Goal: Information Seeking & Learning: Understand process/instructions

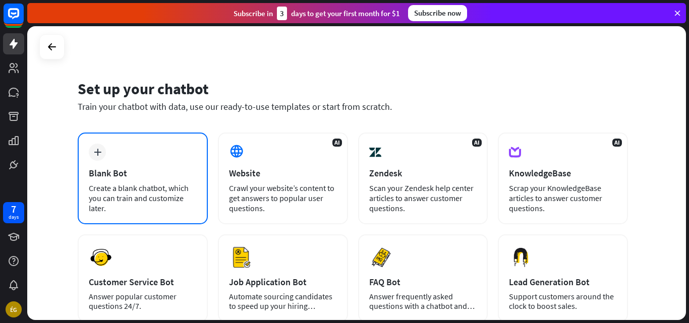
click at [103, 152] on div "plus" at bounding box center [97, 152] width 17 height 17
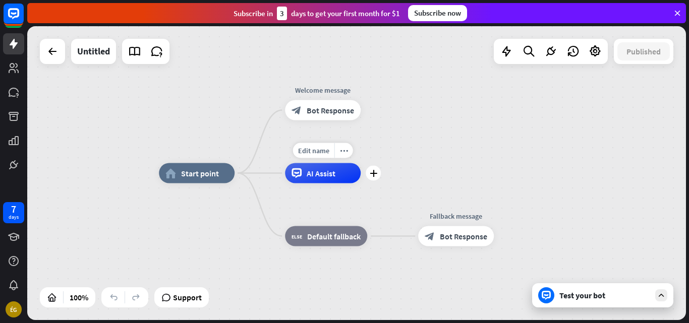
click at [332, 175] on span "AI Assist" at bounding box center [321, 174] width 29 height 10
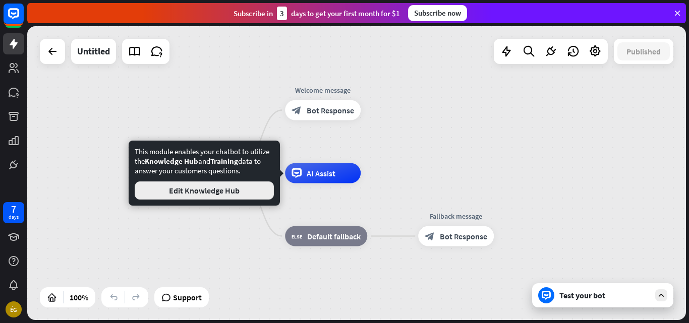
click at [202, 193] on button "Edit Knowledge Hub" at bounding box center [204, 191] width 139 height 18
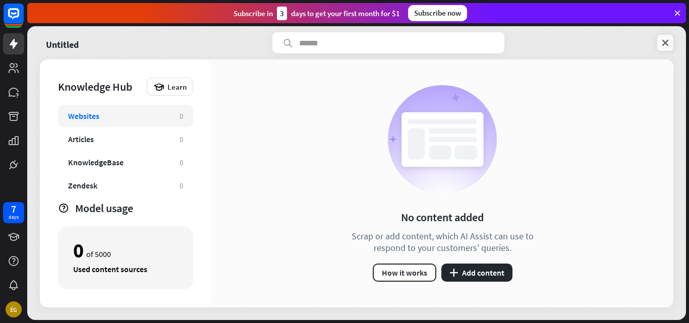
click at [670, 44] on icon at bounding box center [666, 43] width 10 height 10
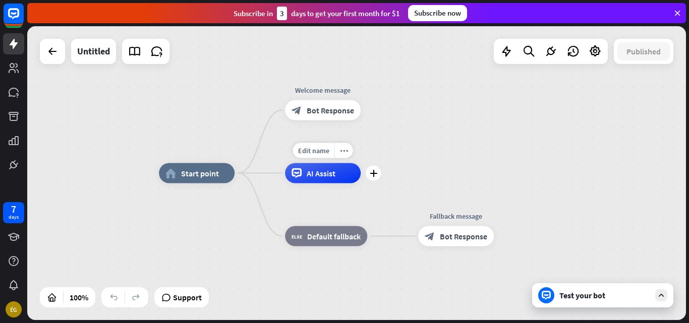
click at [327, 178] on span "AI Assist" at bounding box center [321, 174] width 29 height 10
click at [377, 175] on div "plus" at bounding box center [373, 173] width 15 height 15
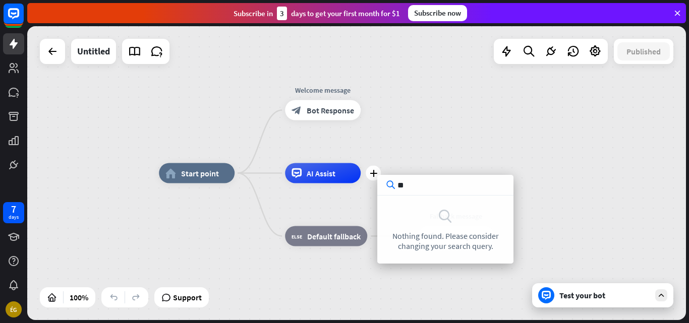
type input "**"
click at [437, 89] on div "home_2 Start point Welcome message block_bot_response Bot Response plus AI Assi…" at bounding box center [356, 173] width 659 height 294
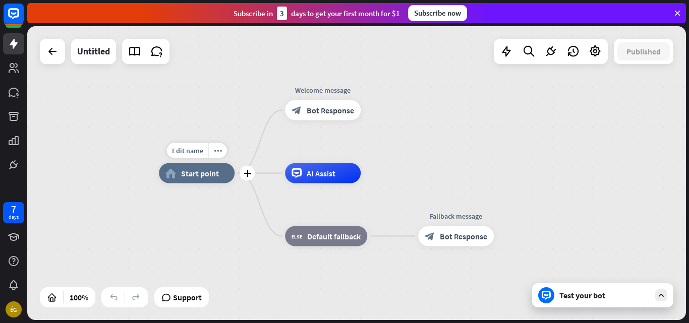
click at [204, 172] on span "Start point" at bounding box center [200, 174] width 38 height 10
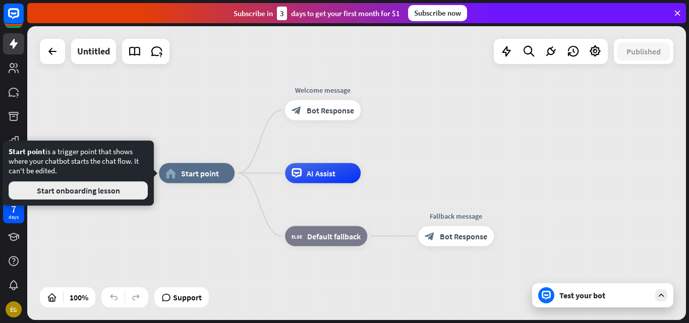
click at [102, 190] on button "Start onboarding lesson" at bounding box center [78, 191] width 139 height 18
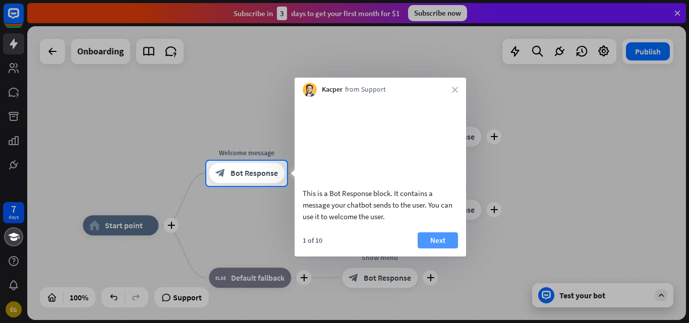
click at [449, 249] on button "Next" at bounding box center [438, 241] width 40 height 16
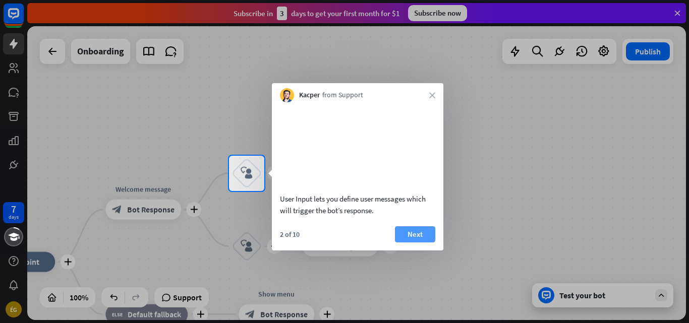
click at [407, 243] on button "Next" at bounding box center [415, 235] width 40 height 16
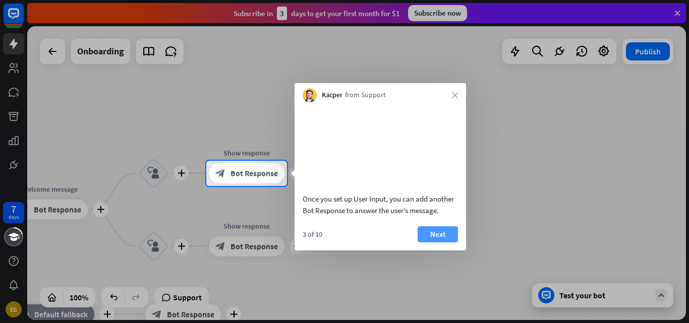
click at [435, 243] on button "Next" at bounding box center [438, 235] width 40 height 16
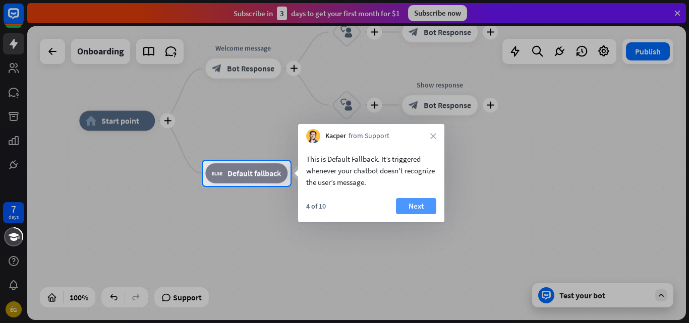
click at [426, 207] on button "Next" at bounding box center [416, 206] width 40 height 16
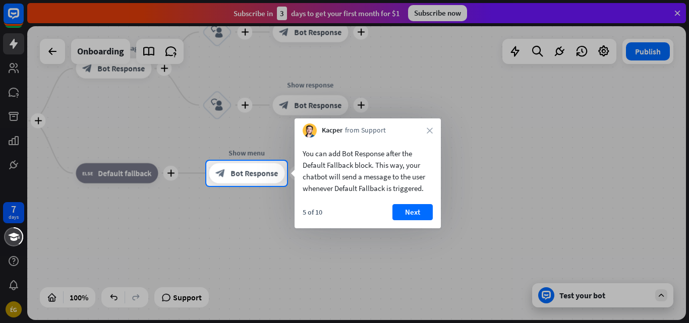
click at [420, 207] on button "Next" at bounding box center [413, 212] width 40 height 16
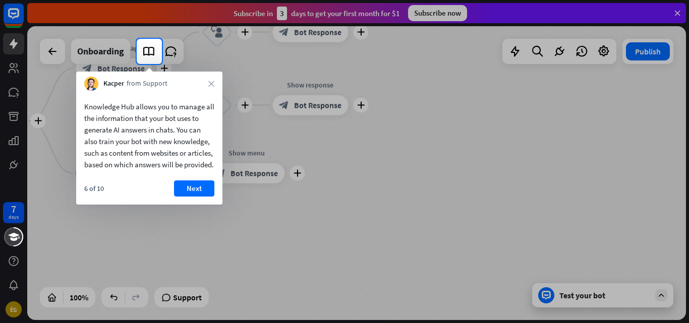
click at [214, 205] on div "6 of 10 Next" at bounding box center [149, 193] width 146 height 24
click at [207, 197] on button "Next" at bounding box center [194, 189] width 40 height 16
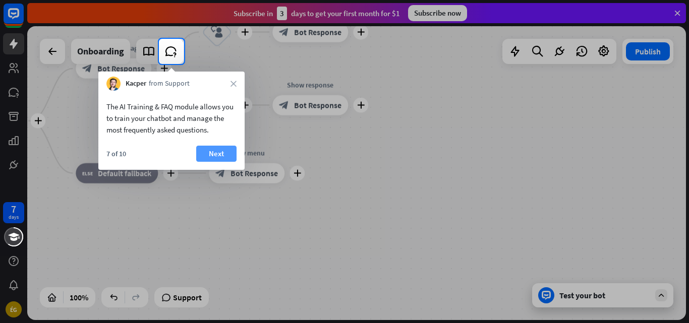
click at [212, 153] on button "Next" at bounding box center [216, 154] width 40 height 16
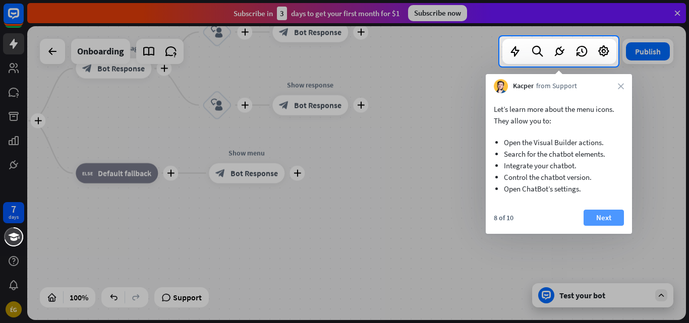
click at [598, 219] on button "Next" at bounding box center [604, 218] width 40 height 16
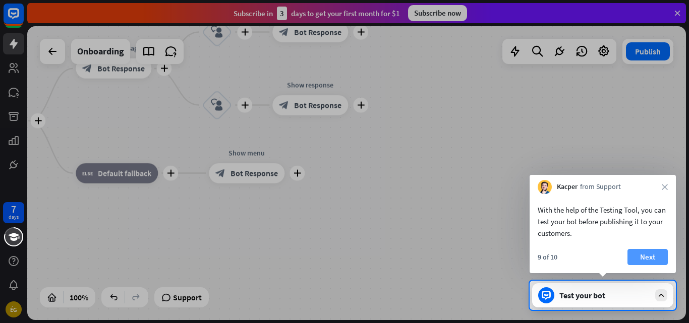
click at [649, 254] on button "Next" at bounding box center [648, 257] width 40 height 16
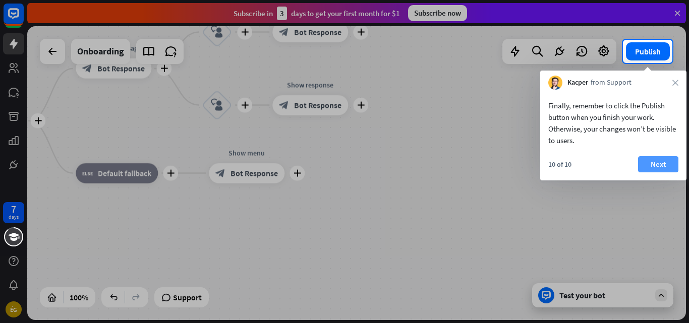
click at [664, 162] on button "Next" at bounding box center [658, 164] width 40 height 16
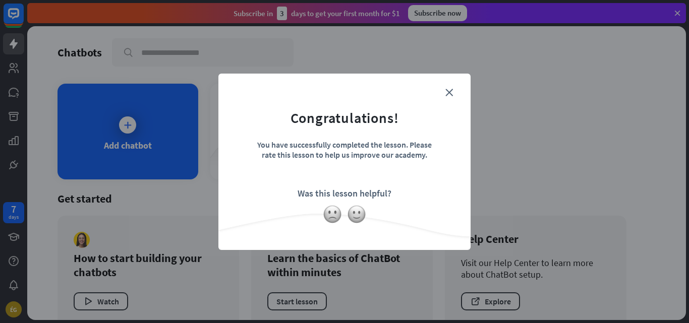
click at [446, 96] on form "Congratulations! You have successfully completed the lesson. Please rate this l…" at bounding box center [344, 146] width 227 height 121
click at [356, 213] on img at bounding box center [356, 214] width 19 height 19
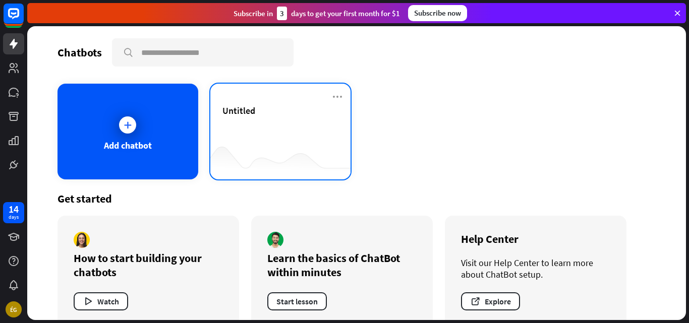
click at [258, 139] on div "Untitled" at bounding box center [281, 122] width 117 height 35
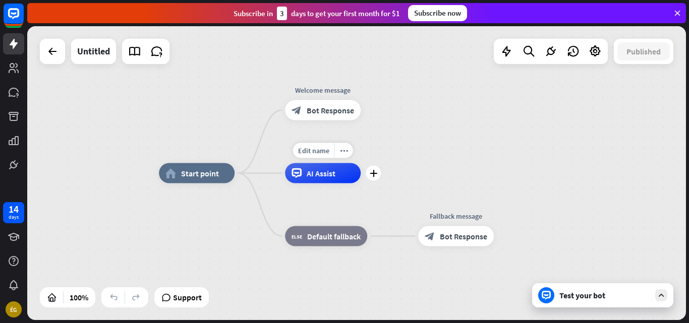
click at [323, 176] on span "AI Assist" at bounding box center [321, 174] width 29 height 10
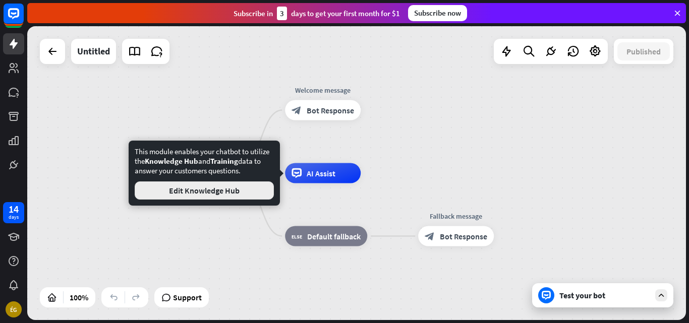
click at [227, 190] on button "Edit Knowledge Hub" at bounding box center [204, 191] width 139 height 18
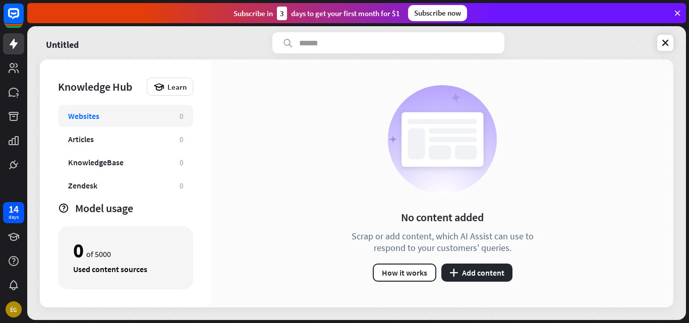
click at [97, 118] on div "Websites" at bounding box center [83, 116] width 31 height 10
click at [667, 41] on icon at bounding box center [666, 43] width 10 height 10
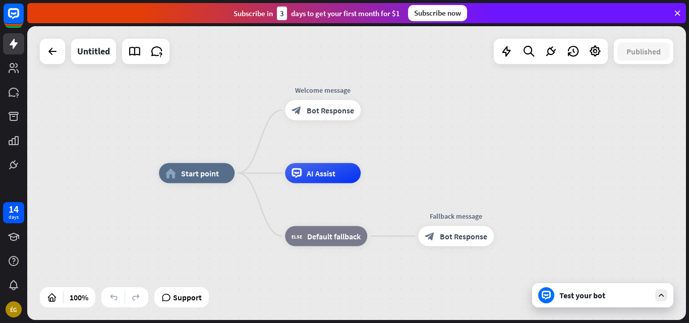
click at [677, 16] on icon at bounding box center [677, 13] width 9 height 9
